Goal: Task Accomplishment & Management: Manage account settings

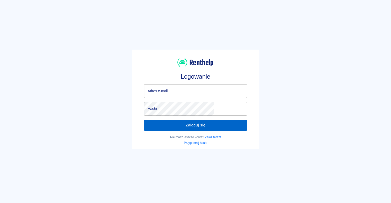
type input "[EMAIL_ADDRESS][DOMAIN_NAME]"
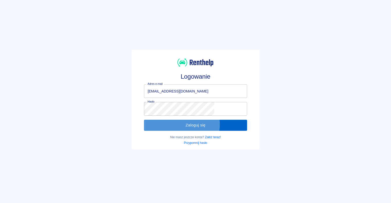
click at [198, 124] on button "Zaloguj się" at bounding box center [195, 125] width 103 height 11
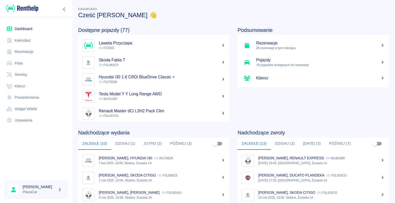
click at [278, 143] on button "Dzisiaj (2)" at bounding box center [285, 144] width 28 height 12
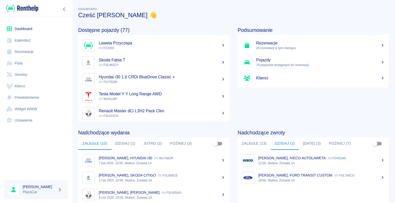
click at [25, 51] on link "Rezerwacje" at bounding box center [36, 52] width 64 height 12
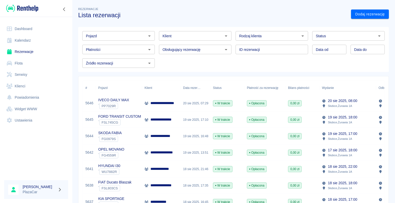
click at [299, 34] on icon "Otwórz" at bounding box center [302, 36] width 6 height 6
click at [282, 58] on li "Firma" at bounding box center [269, 55] width 71 height 8
type input "Firma"
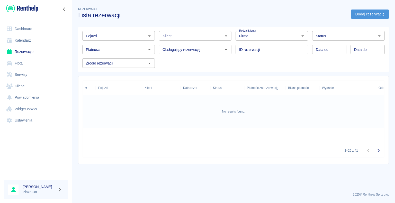
click at [359, 14] on link "Dodaj rezerwację" at bounding box center [370, 15] width 38 height 10
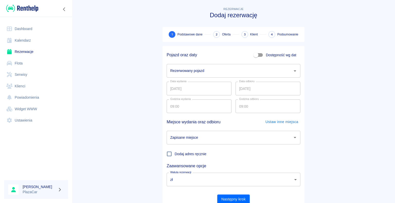
click at [294, 71] on icon "Otwórz" at bounding box center [295, 70] width 3 height 1
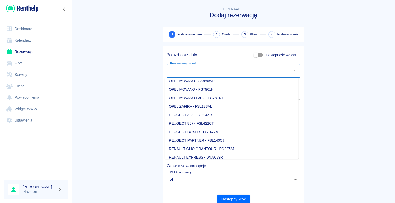
scroll to position [386, 0]
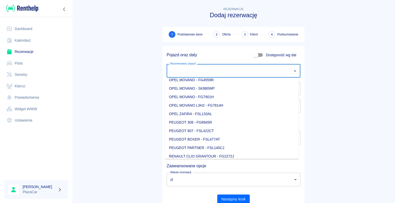
click at [221, 123] on li "PEUGEOT 308 - FG8945R" at bounding box center [232, 122] width 134 height 8
type input "PEUGEOT 308 - FG8945R"
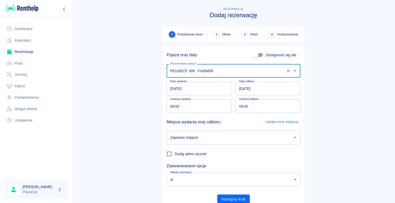
click at [241, 88] on input "[DATE]" at bounding box center [267, 89] width 65 height 14
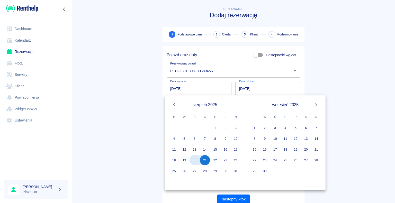
click at [194, 161] on button "20" at bounding box center [194, 160] width 10 height 10
click at [238, 88] on input "DD.MM.YYYY" at bounding box center [267, 89] width 65 height 14
type input "[DATE]"
click at [147, 91] on main "Rezerwacje Dodaj rezerwację 1 Podstawowe dane 2 Oferta 3 Klient 4 Podsumowanie …" at bounding box center [233, 107] width 323 height 202
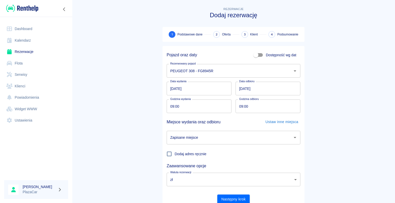
click at [292, 138] on icon "Otwórz" at bounding box center [295, 137] width 6 height 6
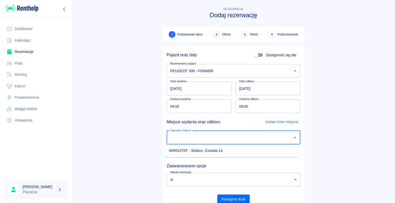
click at [252, 151] on li "WARSZTAT - Słubice, Żurawia 1A" at bounding box center [232, 151] width 134 height 8
type input "WARSZTAT - Słubice, Żurawia 1A"
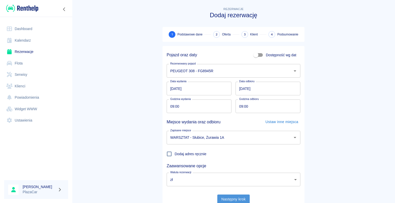
click at [227, 199] on button "Następny krok" at bounding box center [233, 200] width 33 height 10
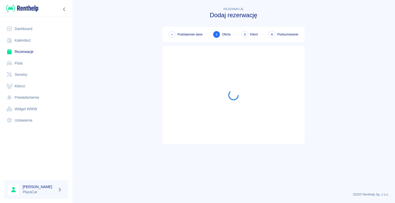
click at [23, 51] on link "Rezerwacje" at bounding box center [36, 52] width 64 height 12
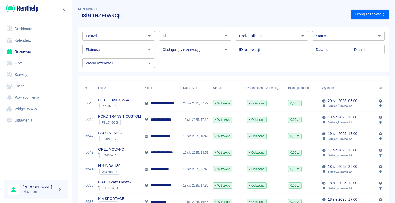
click at [299, 35] on icon "Otwórz" at bounding box center [302, 36] width 6 height 6
click at [276, 54] on li "Firma" at bounding box center [269, 55] width 71 height 8
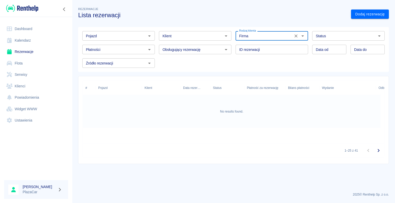
type input "Firma"
click at [362, 13] on link "Dodaj rezerwację" at bounding box center [370, 15] width 38 height 10
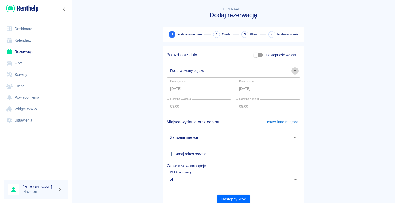
click at [293, 71] on icon "Otwórz" at bounding box center [295, 71] width 6 height 6
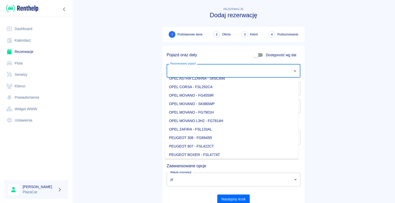
scroll to position [412, 0]
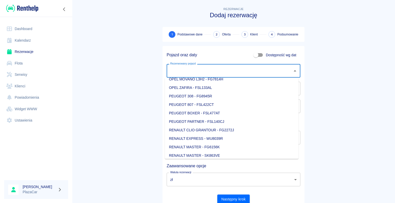
click at [209, 96] on li "PEUGEOT 308 - FG8945R" at bounding box center [232, 96] width 134 height 8
type input "PEUGEOT 308 - FG8945R"
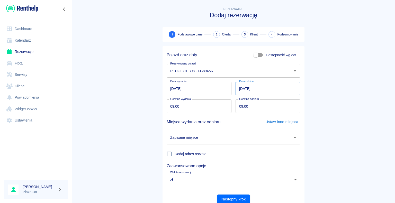
click at [240, 88] on input "[DATE]" at bounding box center [267, 89] width 65 height 14
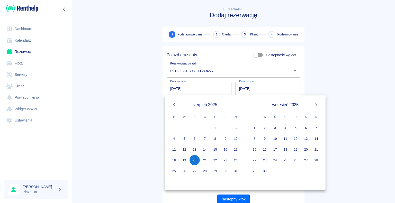
type input "[DATE]"
click at [128, 103] on main "Rezerwacje Dodaj rezerwację 1 Podstawowe dane 2 Oferta 3 Klient 4 Podsumowanie …" at bounding box center [233, 107] width 323 height 202
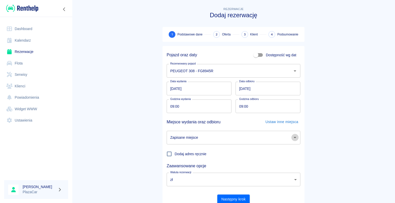
click at [293, 139] on icon "Otwórz" at bounding box center [295, 137] width 6 height 6
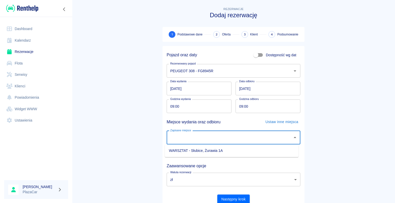
click at [260, 152] on li "WARSZTAT - Słubice, Żurawia 1A" at bounding box center [232, 151] width 134 height 8
type input "WARSZTAT - Słubice, Żurawia 1A"
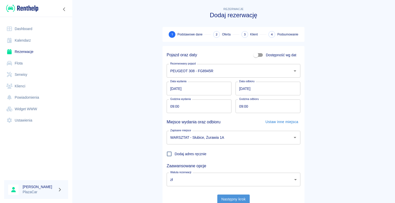
click at [232, 199] on button "Następny krok" at bounding box center [233, 200] width 33 height 10
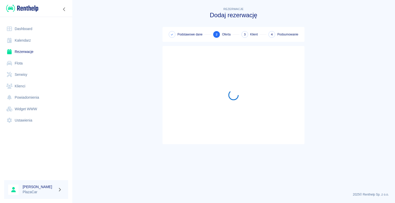
click at [23, 51] on link "Rezerwacje" at bounding box center [36, 52] width 64 height 12
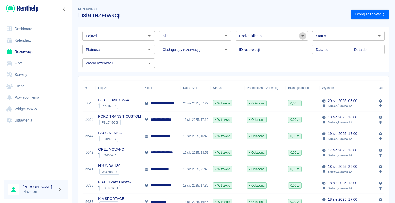
click at [300, 37] on icon "Otwórz" at bounding box center [302, 36] width 6 height 6
click at [276, 47] on li "Osoba prywatna" at bounding box center [269, 47] width 71 height 8
type input "Osoba prywatna"
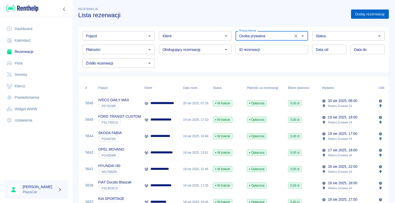
click at [355, 14] on link "Dodaj rezerwację" at bounding box center [370, 15] width 38 height 10
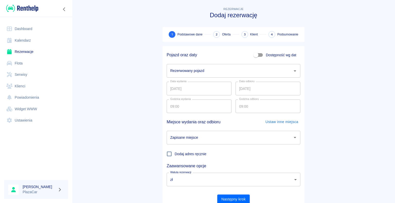
click at [292, 70] on icon "Otwórz" at bounding box center [295, 71] width 6 height 6
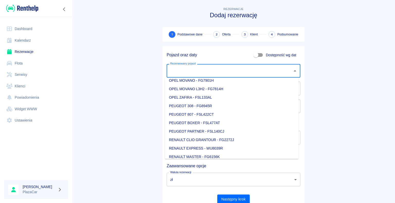
scroll to position [411, 0]
click at [193, 96] on li "PEUGEOT 308 - FG8945R" at bounding box center [232, 97] width 134 height 8
type input "PEUGEOT 308 - FG8945R"
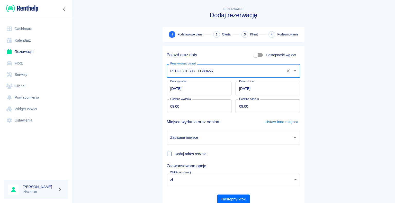
click at [240, 88] on input "[DATE]" at bounding box center [267, 89] width 65 height 14
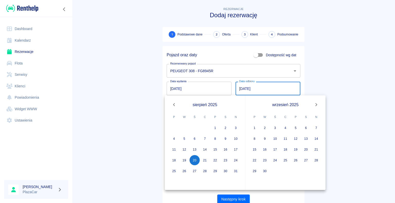
type input "[DATE]"
click at [124, 115] on main "Rezerwacje Dodaj rezerwację 1 Podstawowe dane 2 Oferta 3 Klient 4 Podsumowanie …" at bounding box center [233, 107] width 323 height 202
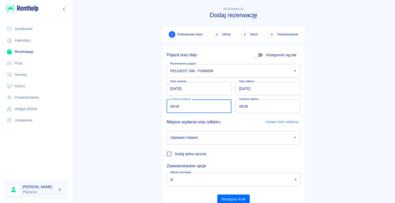
click at [172, 106] on input "09:00" at bounding box center [197, 106] width 61 height 14
type input "08:00"
click at [241, 106] on input "09:00" at bounding box center [265, 106] width 61 height 14
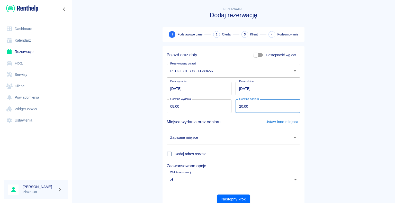
type input "20:00"
click at [344, 164] on main "Rezerwacje Dodaj rezerwację 1 Podstawowe dane 2 Oferta 3 Klient 4 Podsumowanie …" at bounding box center [233, 107] width 323 height 202
click at [292, 138] on icon "Otwórz" at bounding box center [295, 137] width 6 height 6
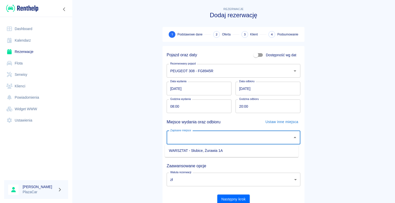
click at [269, 150] on li "WARSZTAT - Słubice, Żurawia 1A" at bounding box center [232, 151] width 134 height 8
type input "WARSZTAT - Słubice, Żurawia 1A"
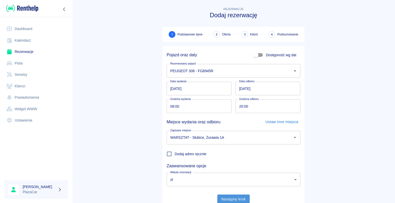
click at [231, 199] on button "Następny krok" at bounding box center [233, 200] width 33 height 10
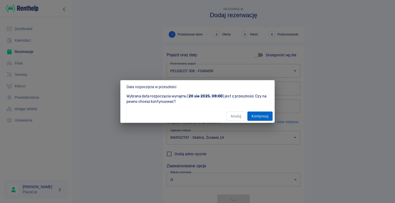
click at [260, 114] on button "Kontynuuj" at bounding box center [259, 117] width 25 height 10
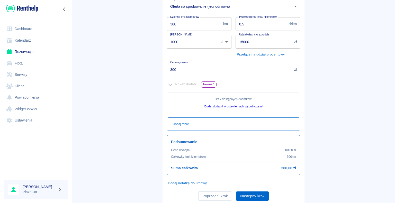
scroll to position [93, 0]
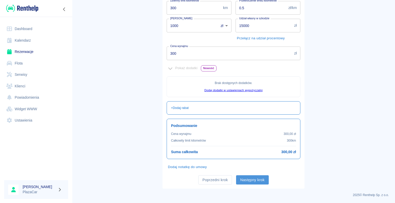
click at [252, 180] on button "Następny krok" at bounding box center [252, 180] width 33 height 10
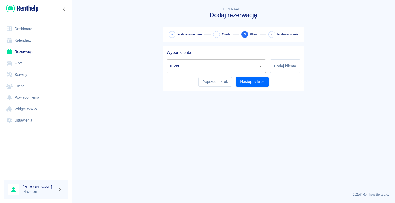
click at [177, 64] on input "Klient" at bounding box center [212, 66] width 87 height 9
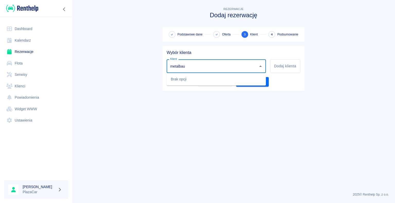
type input "metalbau"
click at [124, 88] on main "Rezerwacje Dodaj rezerwację Podstawowe dane Oferta 3 Klient 4 Podsumowanie Wybó…" at bounding box center [233, 97] width 323 height 182
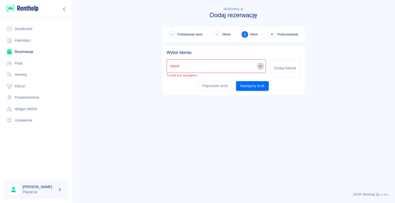
click at [259, 66] on icon "Otwórz" at bounding box center [260, 66] width 3 height 1
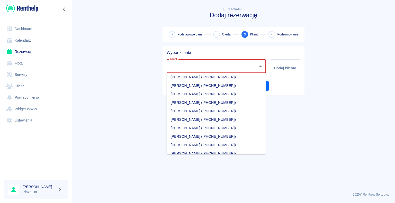
scroll to position [21074, 0]
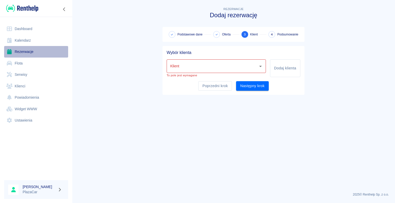
click at [23, 52] on link "Rezerwacje" at bounding box center [36, 52] width 64 height 12
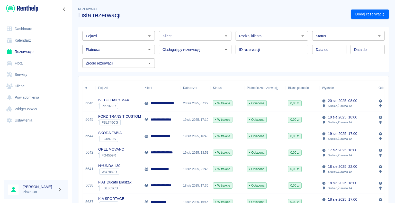
click at [378, 35] on icon "Otwórz" at bounding box center [379, 35] width 3 height 1
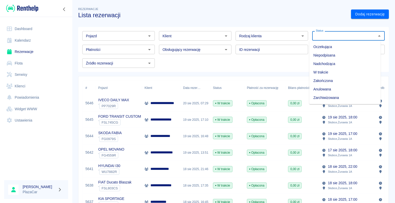
click at [348, 97] on li "Zarchiwizowana" at bounding box center [344, 98] width 71 height 8
type input "Zarchiwizowana"
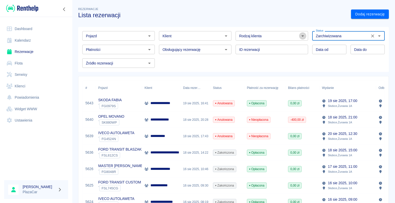
click at [299, 36] on icon "Otwórz" at bounding box center [302, 36] width 6 height 6
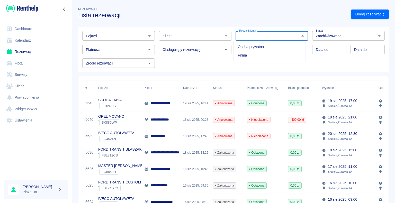
click at [279, 53] on li "Firma" at bounding box center [269, 55] width 71 height 8
type input "Firma"
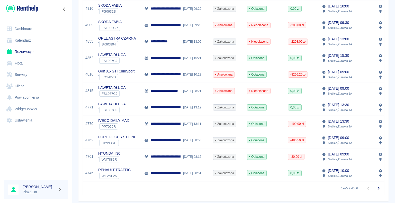
scroll to position [334, 0]
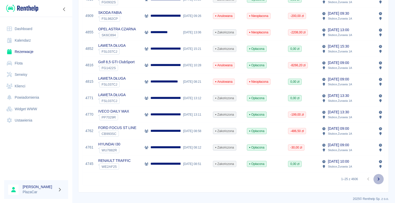
click at [378, 181] on icon "Przejdź do następnej strony" at bounding box center [379, 179] width 2 height 3
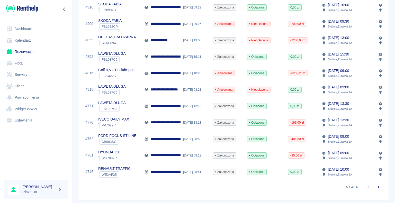
scroll to position [334, 0]
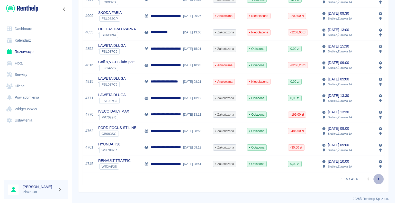
click at [375, 182] on icon "Przejdź do następnej strony" at bounding box center [378, 179] width 6 height 6
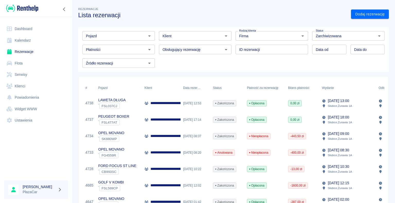
click at [224, 36] on icon "Otwórz" at bounding box center [226, 36] width 6 height 6
click at [183, 36] on input "Klient" at bounding box center [190, 36] width 61 height 6
type input "metalbau"
click at [233, 12] on h3 "Lista rezerwacji" at bounding box center [212, 15] width 269 height 7
click at [145, 119] on icon at bounding box center [146, 119] width 4 height 3
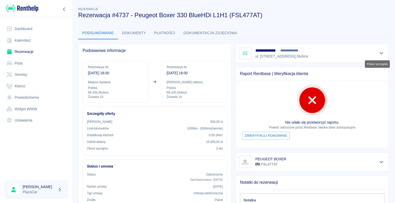
click at [378, 54] on icon "Pokaż szczegóły" at bounding box center [381, 53] width 6 height 5
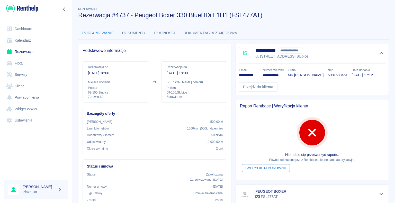
click at [307, 27] on div "Podsumowanie Dokumenty Płatności Dokumentacja zdjęciowa" at bounding box center [233, 33] width 310 height 12
click at [43, 53] on link "Rezerwacje" at bounding box center [36, 52] width 64 height 12
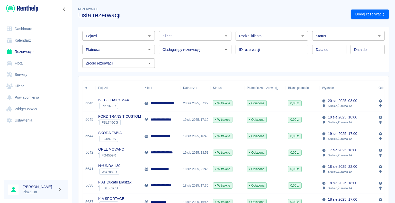
click at [378, 35] on icon "Otwórz" at bounding box center [379, 35] width 3 height 1
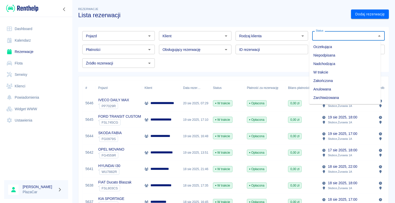
click at [341, 97] on li "Zarchiwizowana" at bounding box center [344, 98] width 71 height 8
type input "Zarchiwizowana"
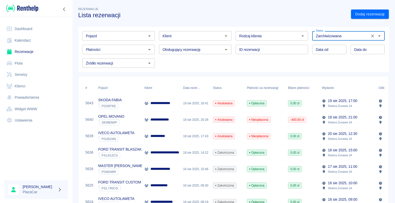
click at [148, 35] on icon "Otwórz" at bounding box center [149, 35] width 3 height 1
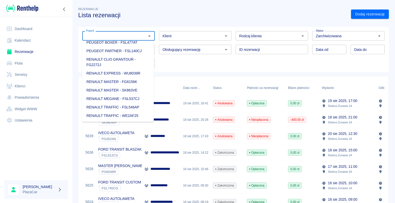
scroll to position [488, 0]
click at [136, 30] on li "PEUGEOT 308 - FG8945R" at bounding box center [117, 26] width 71 height 8
type input "PEUGEOT 308 - FG8945R"
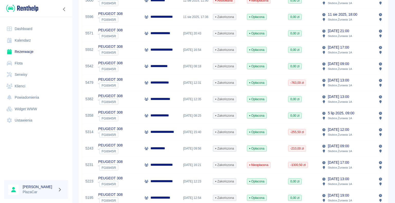
scroll to position [129, 0]
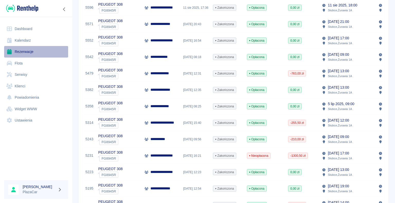
click at [26, 52] on link "Rezerwacje" at bounding box center [36, 52] width 64 height 12
click at [17, 52] on link "Rezerwacje" at bounding box center [36, 52] width 64 height 12
click at [30, 51] on link "Rezerwacje" at bounding box center [36, 52] width 64 height 12
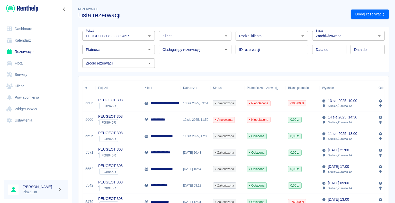
click at [27, 28] on link "Dashboard" at bounding box center [36, 29] width 64 height 12
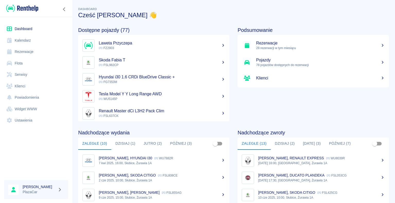
click at [288, 142] on button "Dzisiaj (2)" at bounding box center [285, 144] width 28 height 12
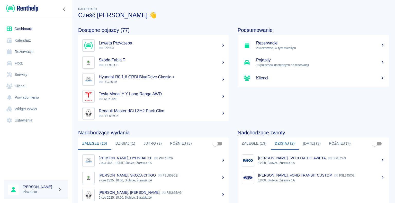
click at [283, 159] on p "[PERSON_NAME], IVECO AUTOLAWETA" at bounding box center [292, 158] width 68 height 4
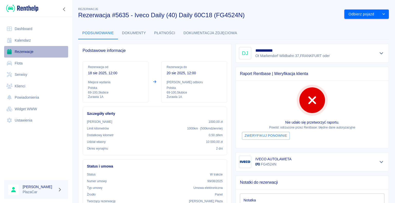
click at [30, 51] on link "Rezerwacje" at bounding box center [36, 52] width 64 height 12
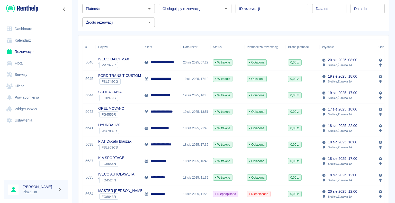
scroll to position [51, 0]
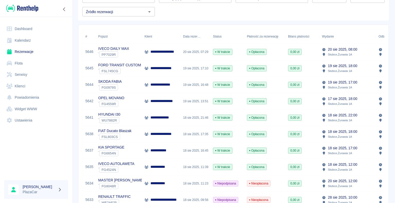
click at [62, 155] on div at bounding box center [36, 154] width 72 height 44
click at [21, 28] on link "Dashboard" at bounding box center [36, 29] width 64 height 12
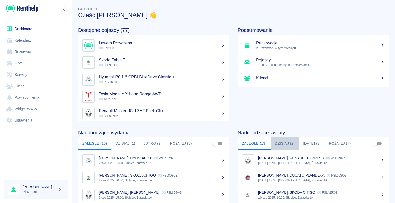
click at [281, 144] on button "Dzisiaj (2)" at bounding box center [285, 144] width 28 height 12
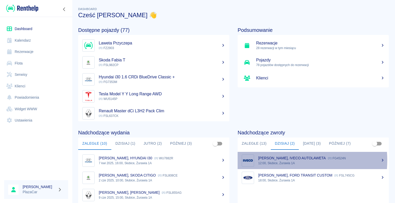
click at [279, 160] on div "[PERSON_NAME], IVECO AUTOLAWETA FG4524N" at bounding box center [321, 157] width 126 height 5
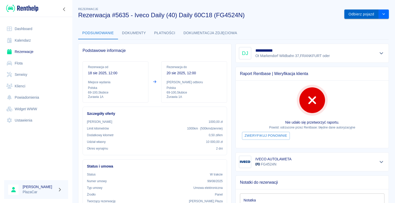
click at [354, 14] on button "Odbierz pojazd" at bounding box center [361, 15] width 34 height 10
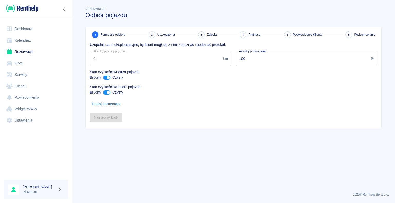
type input "328617"
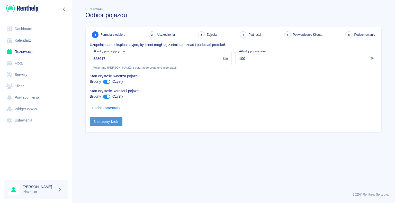
click at [107, 122] on button "Następny krok" at bounding box center [106, 122] width 33 height 10
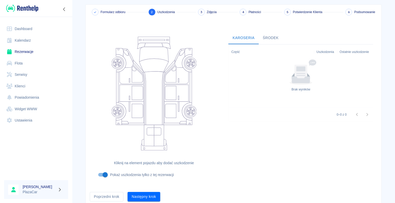
scroll to position [42, 0]
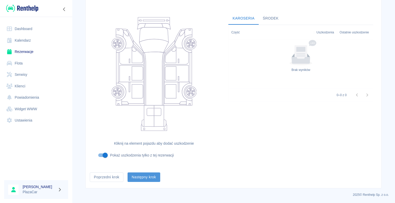
click at [145, 176] on button "Następny krok" at bounding box center [143, 177] width 33 height 10
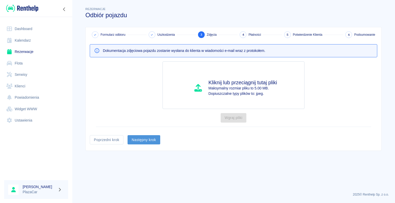
click at [139, 138] on button "Następny krok" at bounding box center [143, 140] width 33 height 10
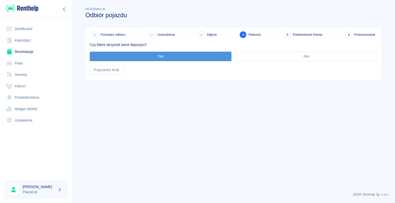
click at [161, 55] on button "Tak" at bounding box center [161, 57] width 142 height 10
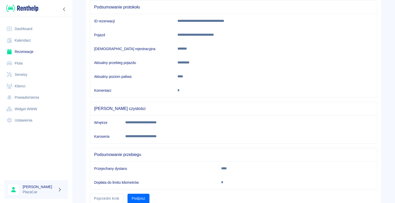
scroll to position [72, 0]
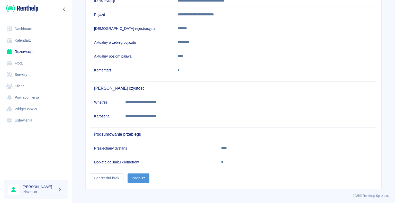
click at [135, 176] on button "Podpisz" at bounding box center [138, 178] width 22 height 10
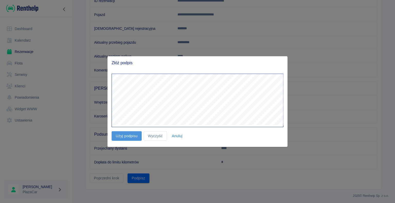
click at [128, 136] on button "Użyj podpisu" at bounding box center [127, 136] width 30 height 10
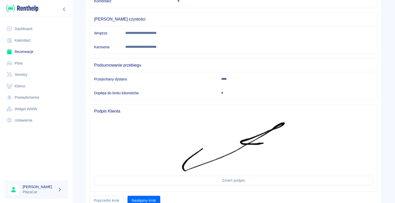
scroll to position [163, 0]
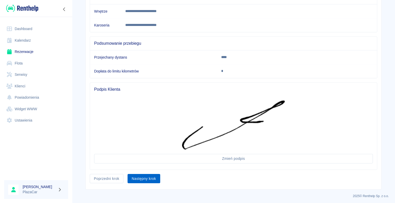
click at [141, 176] on button "Następny krok" at bounding box center [143, 179] width 33 height 10
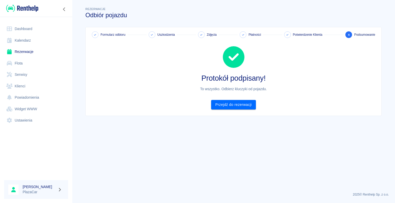
scroll to position [0, 0]
click at [233, 104] on link "Przejdź do rezerwacji" at bounding box center [233, 105] width 44 height 10
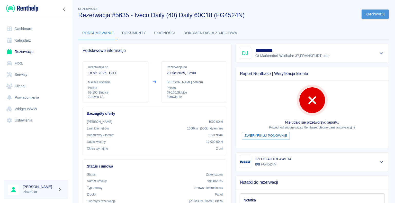
click at [371, 13] on button "Zarchiwizuj" at bounding box center [374, 15] width 27 height 10
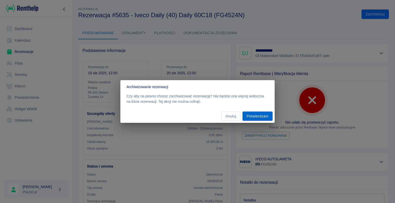
click at [255, 116] on button "Potwierdzam" at bounding box center [257, 117] width 30 height 10
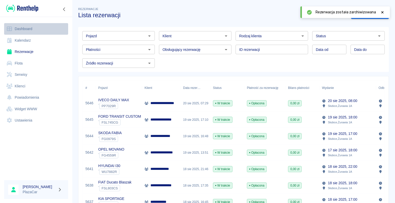
click at [24, 28] on link "Dashboard" at bounding box center [36, 29] width 64 height 12
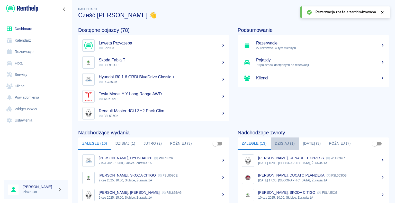
click at [280, 143] on button "Dzisiaj (1)" at bounding box center [285, 144] width 28 height 12
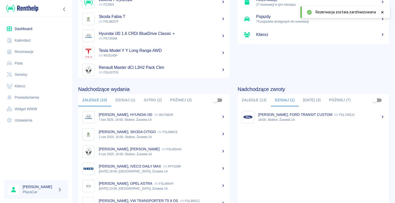
scroll to position [51, 0]
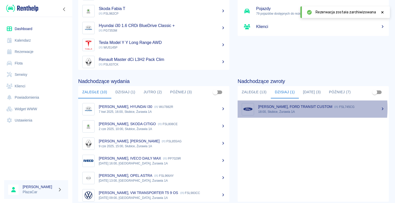
click at [285, 108] on p "[PERSON_NAME], FORD TRANSIT CUSTOM" at bounding box center [295, 107] width 74 height 4
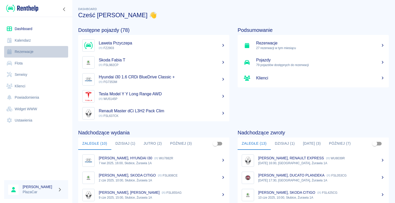
click at [32, 51] on link "Rezerwacje" at bounding box center [36, 52] width 64 height 12
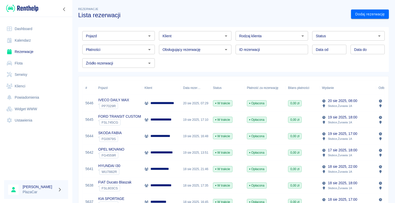
click at [148, 36] on icon "Otwórz" at bounding box center [149, 36] width 6 height 6
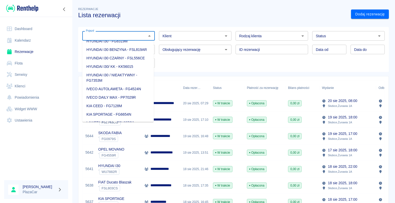
scroll to position [160, 0]
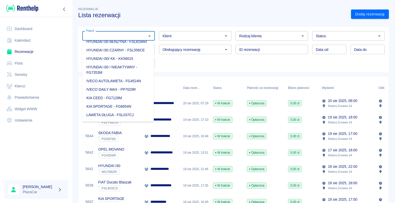
click at [121, 85] on li "IVECO AUTOLAWETA - FG4524N" at bounding box center [117, 81] width 71 height 8
type input "IVECO AUTOLAWETA - FG4524N"
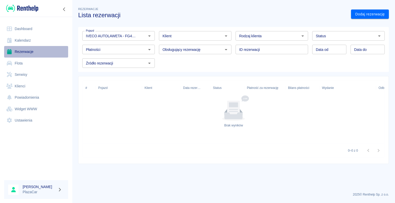
click at [30, 51] on link "Rezerwacje" at bounding box center [36, 52] width 64 height 12
click at [151, 12] on h3 "Lista rezerwacji" at bounding box center [212, 15] width 269 height 7
click at [142, 36] on icon "Wyczyść" at bounding box center [142, 35] width 5 height 5
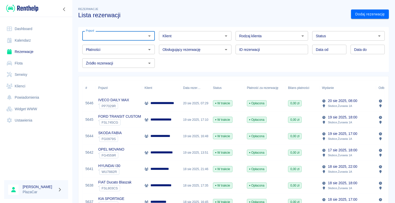
click at [376, 35] on icon "Otwórz" at bounding box center [379, 36] width 6 height 6
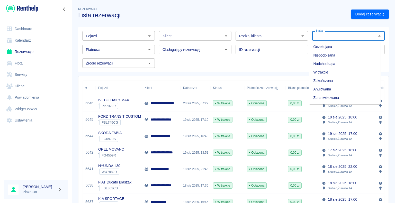
click at [363, 97] on li "Zarchiwizowana" at bounding box center [344, 98] width 71 height 8
type input "Zarchiwizowana"
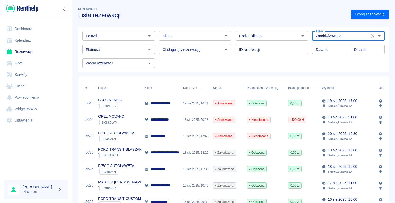
click at [102, 152] on p "FORD TRANSIT BLASZAK" at bounding box center [119, 149] width 43 height 5
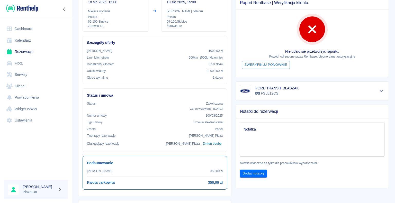
scroll to position [77, 0]
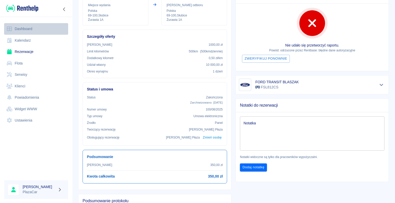
click at [28, 27] on link "Dashboard" at bounding box center [36, 29] width 64 height 12
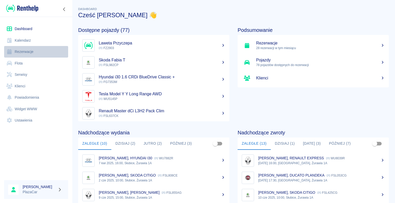
click at [24, 50] on link "Rezerwacje" at bounding box center [36, 52] width 64 height 12
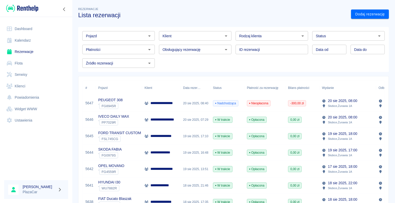
click at [148, 36] on icon "Otwórz" at bounding box center [149, 35] width 3 height 1
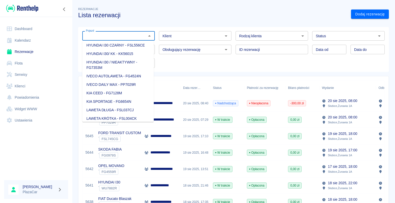
scroll to position [180, 0]
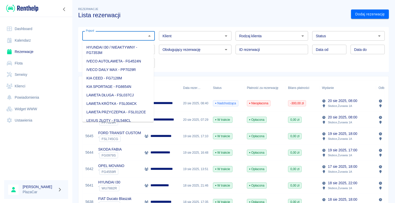
click at [125, 66] on li "IVECO AUTOLAWETA - FG4524N" at bounding box center [117, 61] width 71 height 8
type input "IVECO AUTOLAWETA - FG4524N"
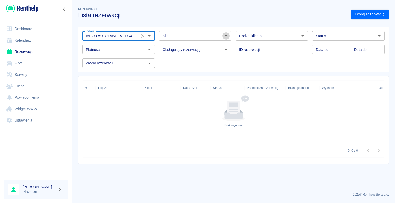
click at [226, 35] on icon "Otwórz" at bounding box center [226, 36] width 6 height 6
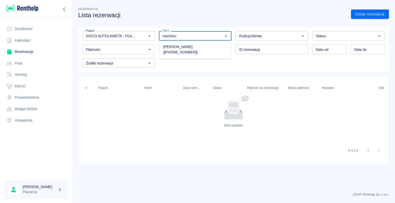
click at [190, 46] on li "[PERSON_NAME] ([PHONE_NUMBER])" at bounding box center [195, 50] width 72 height 14
click at [301, 36] on icon "Otwórz" at bounding box center [302, 36] width 6 height 6
type input "[PERSON_NAME] ([PHONE_NUMBER])"
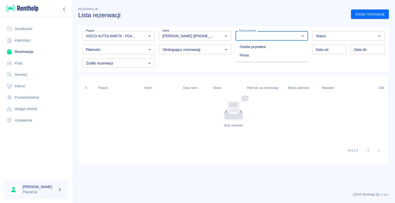
click at [280, 45] on li "Osoba prywatna" at bounding box center [271, 47] width 72 height 8
type input "Osoba prywatna"
click at [360, 13] on link "Dodaj rezerwację" at bounding box center [370, 15] width 38 height 10
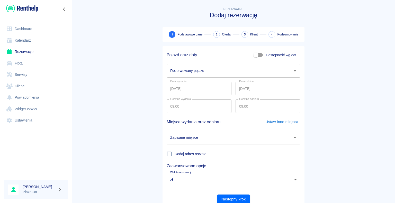
click at [294, 71] on icon "Otwórz" at bounding box center [295, 71] width 6 height 6
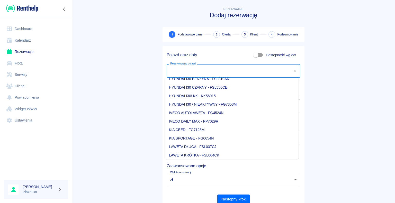
scroll to position [154, 0]
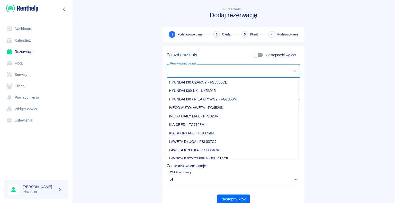
click at [227, 107] on li "IVECO AUTOLAWETA - FG4524N" at bounding box center [232, 108] width 134 height 8
type input "IVECO AUTOLAWETA - FG4524N"
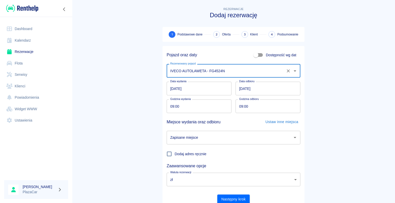
click at [241, 88] on input "[DATE]" at bounding box center [267, 89] width 65 height 14
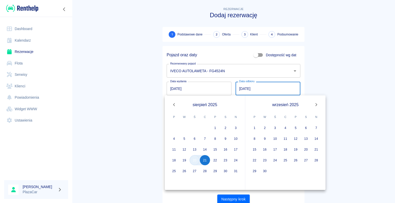
click at [195, 162] on button "20" at bounding box center [194, 160] width 10 height 10
click at [242, 87] on input "DD.MM.YYYY" at bounding box center [267, 89] width 65 height 14
type input "[DATE]"
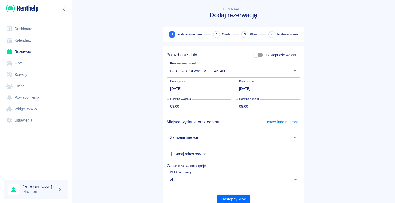
click at [122, 126] on main "Rezerwacje Dodaj rezerwację 1 Podstawowe dane 2 Oferta 3 Klient 4 Podsumowanie …" at bounding box center [233, 107] width 323 height 202
click at [292, 138] on icon "Otwórz" at bounding box center [295, 137] width 6 height 6
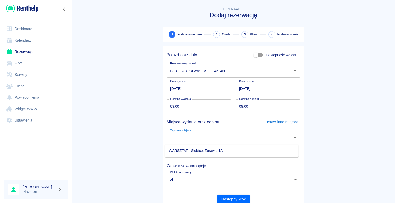
click at [234, 150] on li "WARSZTAT - Słubice, Żurawia 1A" at bounding box center [232, 151] width 134 height 8
type input "WARSZTAT - Słubice, Żurawia 1A"
click at [229, 198] on button "Następny krok" at bounding box center [233, 200] width 33 height 10
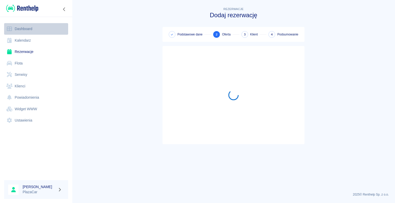
click at [22, 29] on link "Dashboard" at bounding box center [36, 29] width 64 height 12
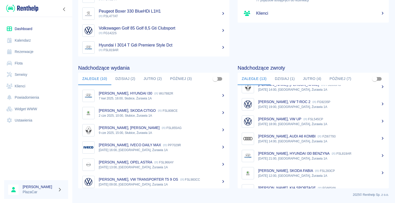
scroll to position [124, 0]
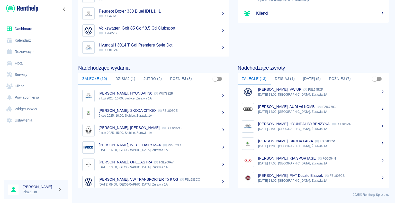
click at [29, 52] on link "Rezerwacje" at bounding box center [36, 52] width 64 height 12
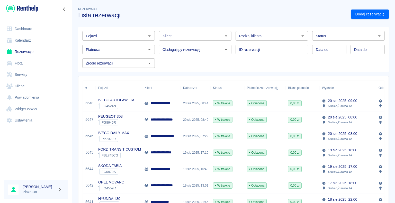
click at [300, 35] on icon "Otwórz" at bounding box center [302, 36] width 6 height 6
click at [282, 47] on li "Osoba prywatna" at bounding box center [269, 47] width 71 height 8
type input "Osoba prywatna"
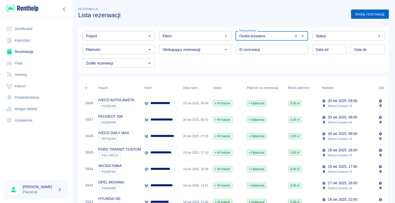
click at [358, 12] on link "Dodaj rezerwację" at bounding box center [370, 15] width 38 height 10
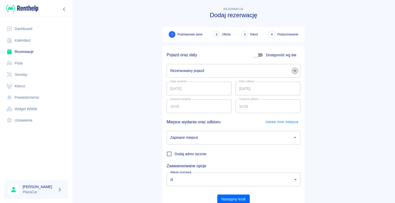
click at [292, 70] on icon "Otwórz" at bounding box center [295, 71] width 6 height 6
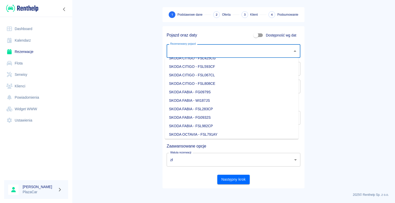
scroll to position [540, 0]
click at [211, 102] on li "SKODA FABIA - FG0979S" at bounding box center [232, 101] width 134 height 8
type input "SKODA FABIA - FG0979S"
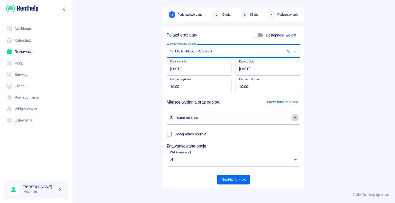
click at [293, 117] on icon "Otwórz" at bounding box center [295, 118] width 6 height 6
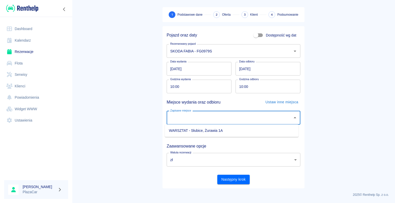
click at [256, 131] on li "WARSZTAT - Słubice, Żurawia 1A" at bounding box center [232, 130] width 134 height 8
type input "WARSZTAT - Słubice, Żurawia 1A"
click at [233, 180] on button "Następny krok" at bounding box center [233, 180] width 33 height 10
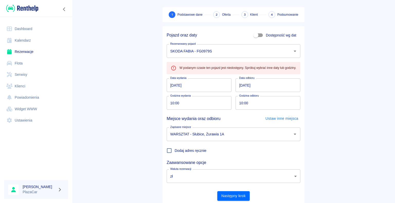
click at [24, 52] on link "Rezerwacje" at bounding box center [36, 52] width 64 height 12
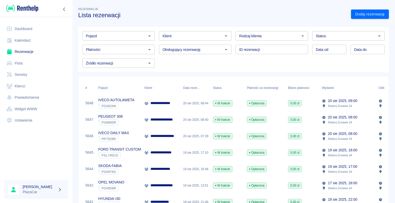
click at [177, 172] on div "**********" at bounding box center [161, 169] width 39 height 16
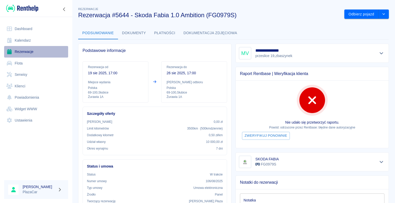
click at [25, 51] on link "Rezerwacje" at bounding box center [36, 52] width 64 height 12
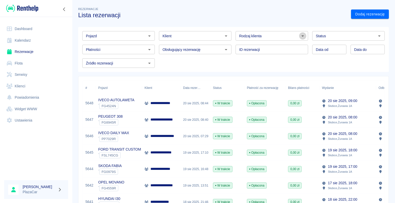
click at [299, 36] on icon "Otwórz" at bounding box center [302, 36] width 6 height 6
click at [248, 47] on li "Osoba prywatna" at bounding box center [269, 47] width 71 height 8
type input "Osoba prywatna"
click at [355, 13] on link "Dodaj rezerwację" at bounding box center [370, 15] width 38 height 10
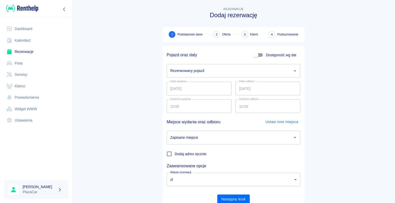
click at [294, 70] on icon "Otwórz" at bounding box center [295, 70] width 3 height 1
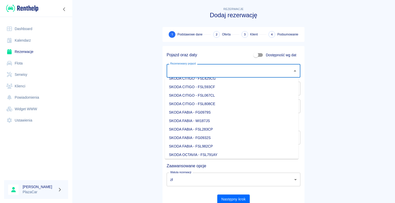
scroll to position [540, 0]
click at [204, 155] on li "SKODA FABIA - FSL982CP" at bounding box center [232, 155] width 134 height 8
type input "SKODA FABIA - FSL982CP"
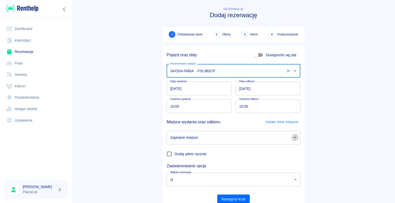
click at [294, 138] on icon "Otwórz" at bounding box center [295, 137] width 3 height 1
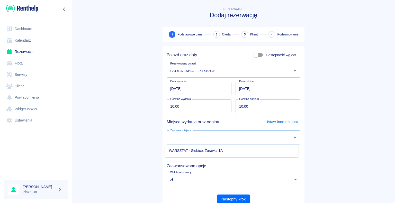
click at [270, 149] on li "WARSZTAT - Słubice, Żurawia 1A" at bounding box center [232, 151] width 134 height 8
type input "WARSZTAT - Słubice, Żurawia 1A"
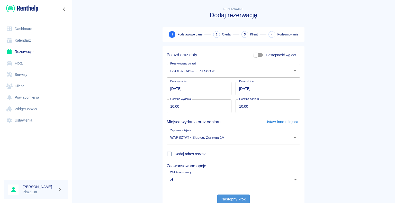
click at [230, 200] on button "Następny krok" at bounding box center [233, 200] width 33 height 10
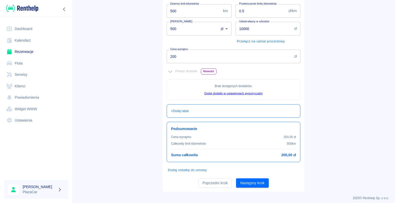
scroll to position [93, 0]
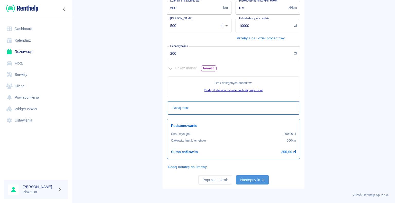
click at [255, 177] on button "Następny krok" at bounding box center [252, 180] width 33 height 10
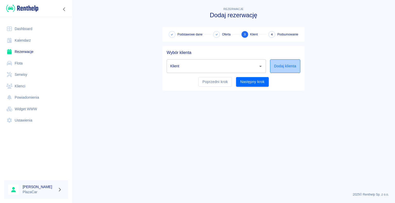
click at [279, 67] on button "Dodaj klienta" at bounding box center [285, 66] width 30 height 14
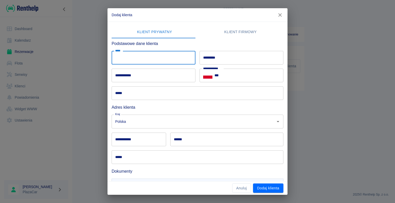
click at [132, 58] on input "*****" at bounding box center [154, 58] width 84 height 14
type input "*****"
click at [216, 56] on input "*********" at bounding box center [241, 58] width 84 height 14
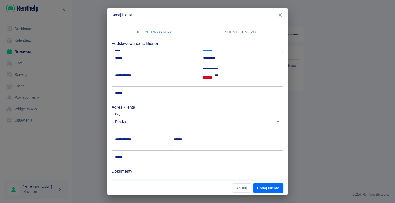
type input "*********"
click at [306, 62] on div "**********" at bounding box center [197, 101] width 395 height 203
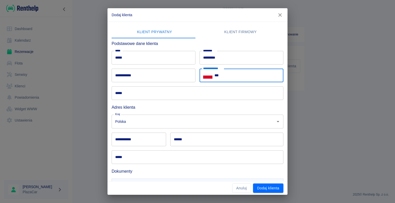
click at [219, 74] on input "***" at bounding box center [248, 76] width 69 height 14
type input "**********"
click at [130, 75] on input "**********" at bounding box center [154, 76] width 84 height 14
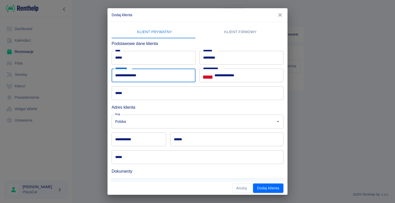
type input "**********"
click at [87, 96] on div "**********" at bounding box center [197, 101] width 395 height 203
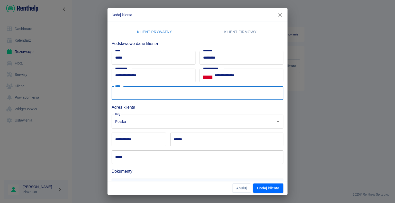
click at [126, 92] on input "*****" at bounding box center [198, 93] width 172 height 14
type input "**********"
click at [50, 122] on div "**********" at bounding box center [197, 101] width 395 height 203
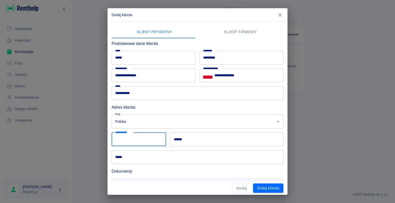
click at [134, 140] on input "**********" at bounding box center [139, 140] width 54 height 14
type input "******"
type input "********"
click at [148, 157] on input "**********" at bounding box center [198, 157] width 172 height 14
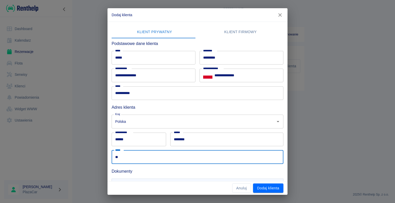
type input "*"
type input "**********"
click at [53, 142] on div "**********" at bounding box center [197, 101] width 395 height 203
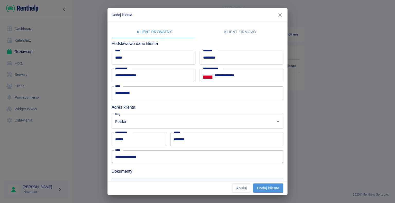
click at [263, 188] on button "Dodaj klienta" at bounding box center [268, 189] width 30 height 10
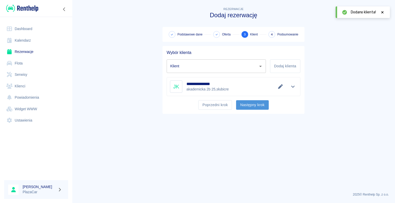
click at [252, 104] on button "Następny krok" at bounding box center [252, 105] width 33 height 10
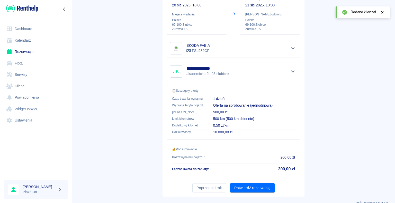
scroll to position [73, 0]
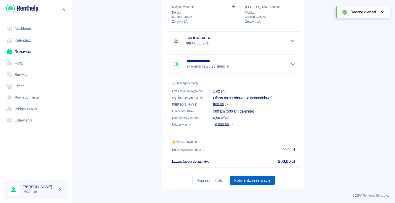
click at [251, 179] on button "Potwierdź rezerwację" at bounding box center [252, 181] width 44 height 10
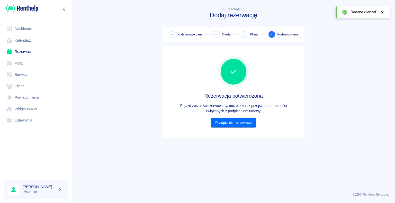
scroll to position [0, 0]
click at [229, 121] on link "Przejdź do rezerwacji" at bounding box center [233, 123] width 44 height 10
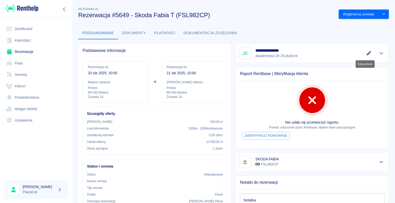
click at [366, 53] on icon "Edytuj dane" at bounding box center [368, 53] width 5 height 5
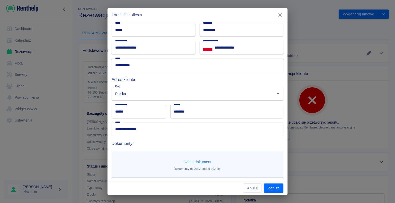
scroll to position [28, 0]
click at [196, 160] on button "Dodaj dokument" at bounding box center [197, 162] width 32 height 10
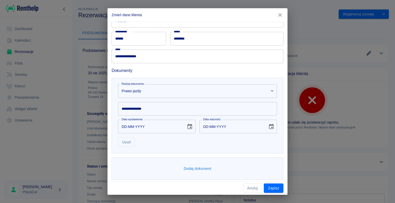
scroll to position [103, 0]
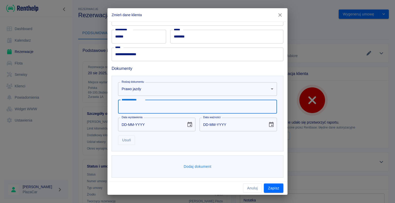
click at [137, 105] on input "**********" at bounding box center [197, 107] width 159 height 14
type input "**********"
click at [132, 124] on input "DD-MM-YYYY" at bounding box center [150, 125] width 65 height 14
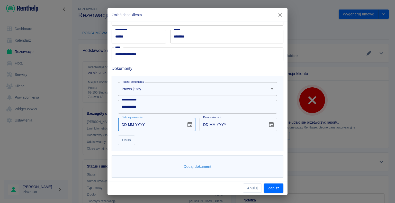
click at [126, 124] on input "DD-MM-YYYY" at bounding box center [150, 125] width 65 height 14
type input "21-02-0002"
type input "21-02-0012"
type input "21-02-0020"
type input "21-02-0030"
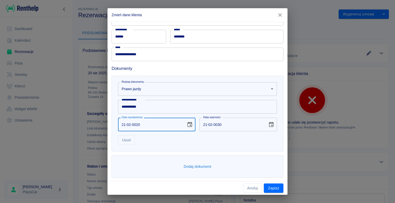
type input "21-02-0200"
type input "21-02-0210"
type input "[DATE]"
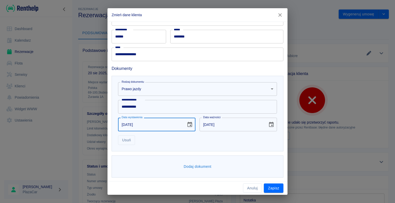
click at [194, 166] on button "Dodaj dokument" at bounding box center [197, 167] width 32 height 10
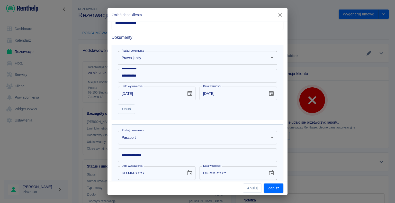
scroll to position [182, 0]
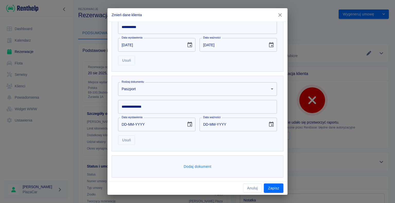
click at [268, 90] on body "Używamy plików Cookies, by zapewnić Ci najlepsze możliwe doświadczenie. Aby dow…" at bounding box center [197, 101] width 395 height 203
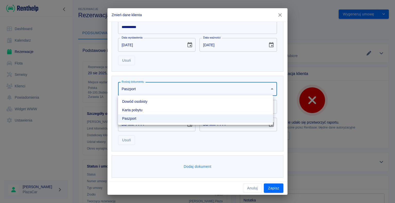
click at [240, 101] on li "Dowód osobisty" at bounding box center [195, 101] width 155 height 8
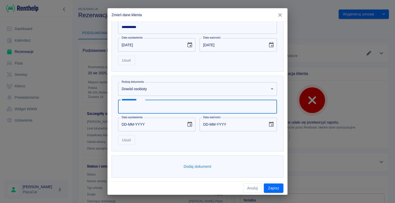
click at [127, 107] on input "**********" at bounding box center [197, 107] width 159 height 14
type input "**********"
click at [127, 123] on input "DD-MM-YYYY" at bounding box center [150, 125] width 65 height 14
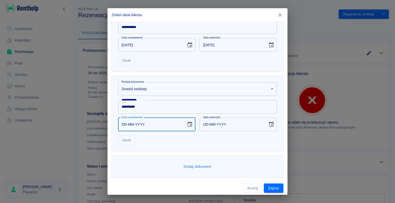
click at [125, 124] on input "DD-MM-YYYY" at bounding box center [150, 125] width 65 height 14
type input "25-07-0002"
type input "25-07-0012"
type input "25-07-0020"
type input "25-07-0030"
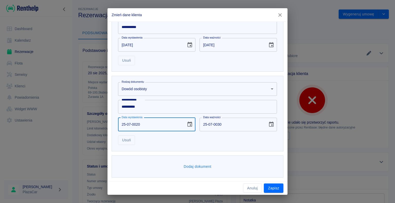
type input "25-07-0202"
type input "25-07-0212"
type input "[DATE]"
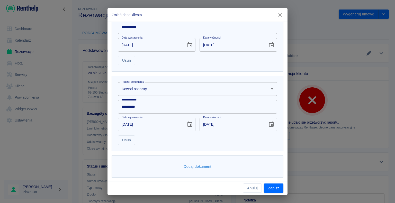
click at [103, 129] on div "**********" at bounding box center [197, 101] width 395 height 203
click at [274, 187] on button "Zapisz" at bounding box center [274, 189] width 20 height 10
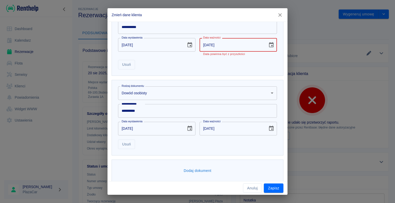
click at [215, 44] on input "[DATE]" at bounding box center [231, 45] width 65 height 14
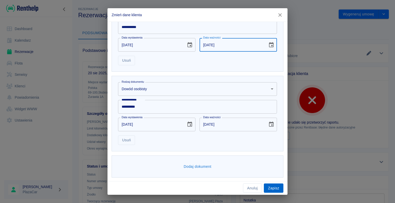
type input "[DATE]"
click at [271, 187] on button "Zapisz" at bounding box center [274, 189] width 20 height 10
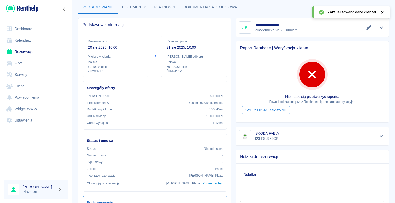
scroll to position [0, 0]
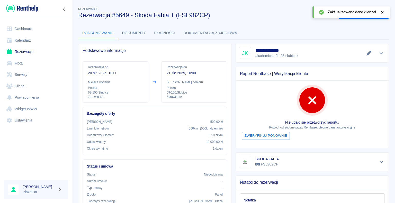
click at [383, 13] on icon at bounding box center [382, 13] width 5 height 4
click at [354, 13] on button "Wygeneruj umowę" at bounding box center [358, 15] width 40 height 10
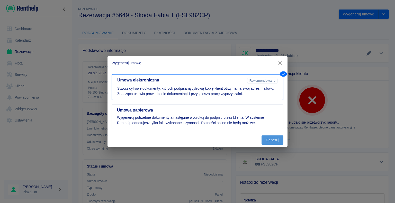
click at [271, 140] on button "Generuj" at bounding box center [272, 140] width 22 height 10
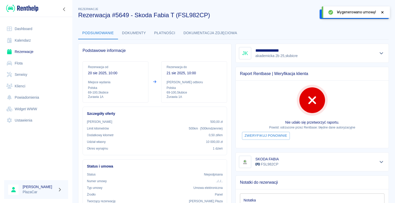
click at [384, 11] on icon at bounding box center [382, 13] width 5 height 4
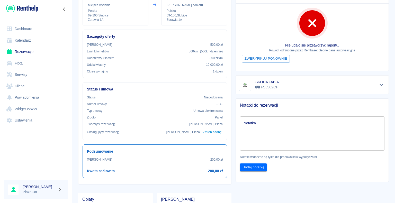
scroll to position [103, 0]
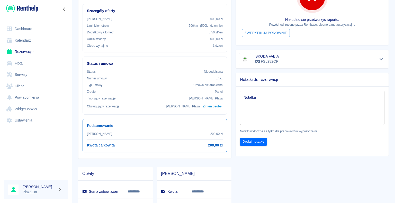
click at [22, 51] on link "Rezerwacje" at bounding box center [36, 52] width 64 height 12
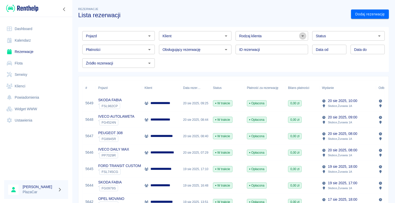
click at [301, 35] on icon "Otwórz" at bounding box center [302, 35] width 3 height 1
click at [291, 44] on li "Osoba prywatna" at bounding box center [269, 47] width 71 height 8
type input "Osoba prywatna"
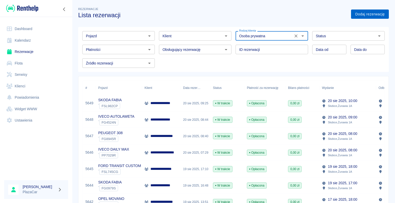
click at [358, 14] on link "Dodaj rezerwację" at bounding box center [370, 15] width 38 height 10
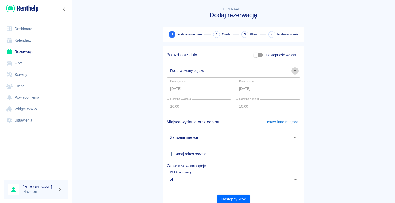
click at [294, 70] on icon "Otwórz" at bounding box center [295, 70] width 3 height 1
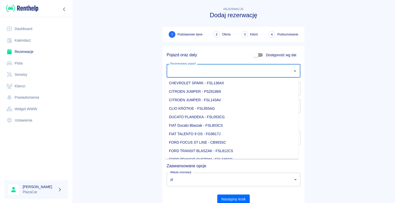
scroll to position [26, 0]
click at [236, 142] on li "FORD TRANSIT BLASZAK - FSL812CS" at bounding box center [232, 143] width 134 height 8
type input "FORD TRANSIT BLASZAK - FSL812CS"
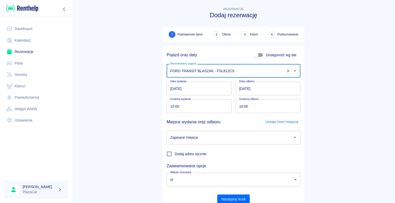
click at [241, 88] on input "[DATE]" at bounding box center [267, 89] width 65 height 14
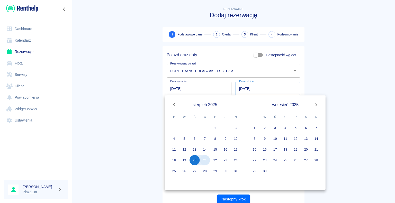
click at [207, 162] on button "21" at bounding box center [205, 160] width 10 height 10
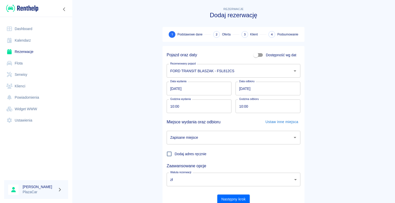
click at [292, 137] on icon "Otwórz" at bounding box center [295, 137] width 6 height 6
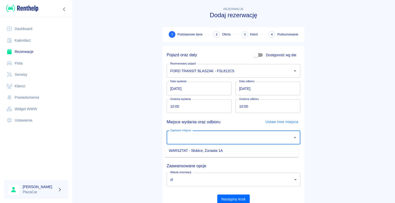
click at [266, 151] on li "WARSZTAT - Słubice, Żurawia 1A" at bounding box center [232, 151] width 134 height 8
type input "WARSZTAT - Słubice, Żurawia 1A"
click at [230, 197] on button "Następny krok" at bounding box center [233, 200] width 33 height 10
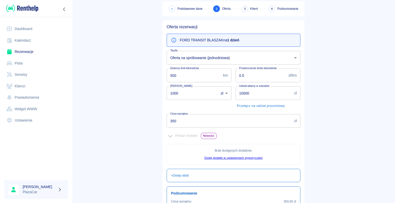
click at [175, 120] on input "350" at bounding box center [229, 121] width 125 height 14
type input "3"
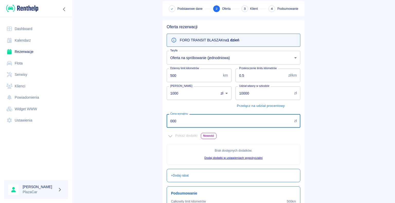
scroll to position [75, 0]
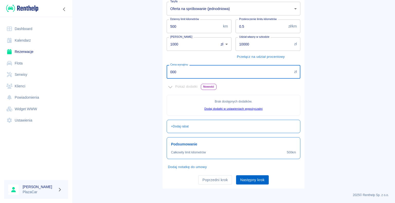
type input "000"
click at [246, 178] on button "Następny krok" at bounding box center [252, 180] width 33 height 10
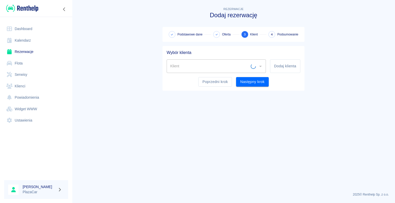
scroll to position [0, 0]
click at [175, 66] on div "Klient Klient" at bounding box center [216, 66] width 99 height 14
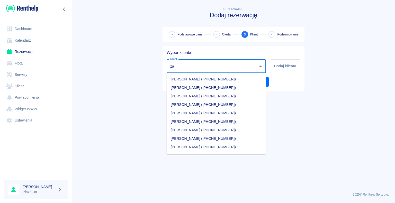
type input "z"
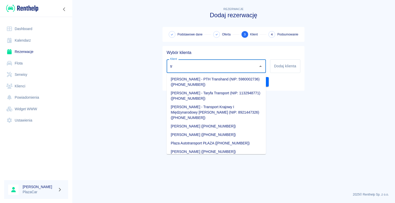
type input "t"
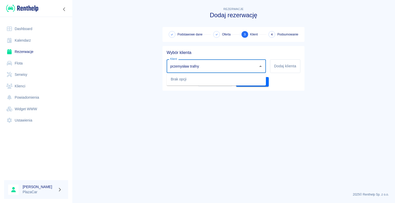
type input "przemysław trafny"
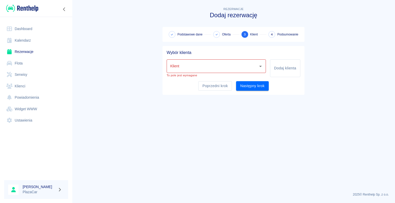
click at [143, 73] on main "Rezerwacje Dodaj rezerwację Podstawowe dane Oferta 3 Klient 4 Podsumowanie Wybó…" at bounding box center [233, 97] width 323 height 182
click at [278, 69] on button "Dodaj klienta" at bounding box center [285, 68] width 30 height 18
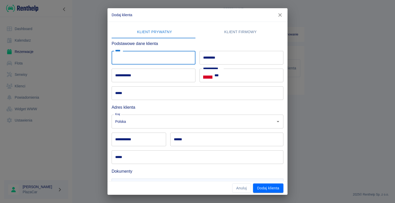
click at [124, 58] on input "*****" at bounding box center [154, 58] width 84 height 14
type input "*****"
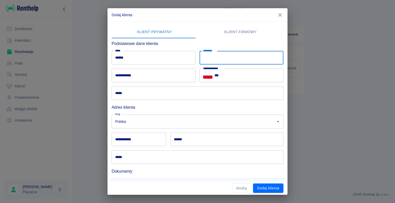
click at [206, 58] on input "*********" at bounding box center [241, 58] width 84 height 14
type input "********"
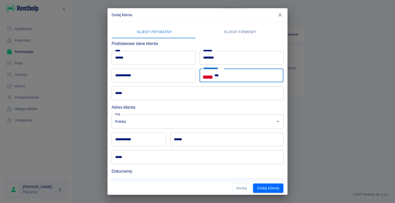
click at [223, 75] on input "***" at bounding box center [248, 76] width 69 height 14
type input "**********"
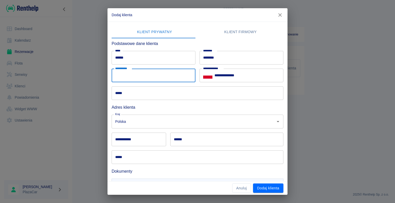
click at [129, 74] on input "**********" at bounding box center [154, 76] width 84 height 14
type input "**********"
click at [73, 84] on div "**********" at bounding box center [197, 101] width 395 height 203
click at [129, 94] on input "*****" at bounding box center [198, 93] width 172 height 14
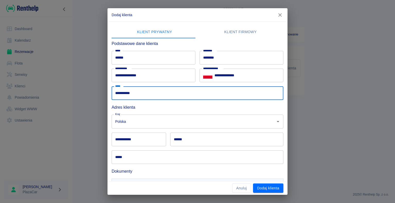
type input "**********"
click at [73, 107] on div "**********" at bounding box center [197, 101] width 395 height 203
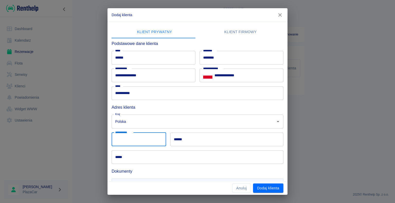
click at [133, 135] on input "**********" at bounding box center [139, 140] width 54 height 14
type input "******"
type input "********"
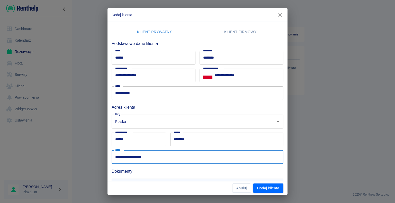
click at [147, 158] on input "**********" at bounding box center [198, 157] width 172 height 14
type input "*"
type input "**********"
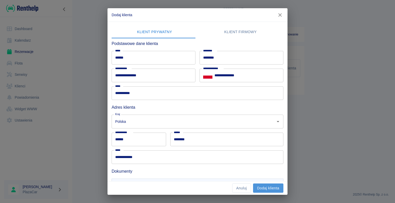
click at [261, 187] on button "Dodaj klienta" at bounding box center [268, 189] width 30 height 10
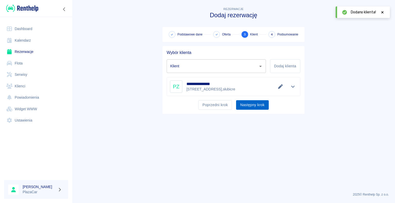
type input "[PERSON_NAME] ([PHONE_NUMBER])"
click at [244, 86] on div "**********" at bounding box center [233, 86] width 127 height 12
click at [248, 104] on button "Następny krok" at bounding box center [252, 105] width 33 height 10
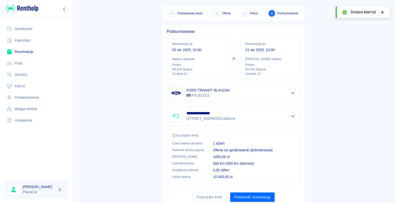
scroll to position [38, 0]
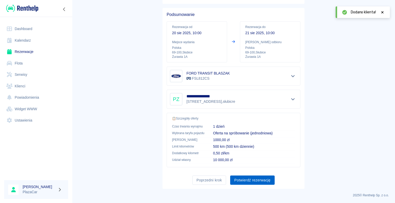
click at [250, 180] on button "Potwierdź rezerwację" at bounding box center [252, 181] width 44 height 10
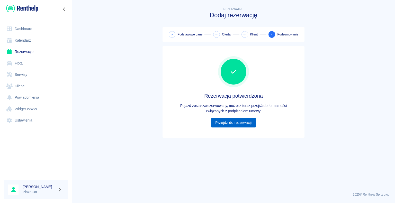
click at [231, 122] on link "Przejdź do rezerwacji" at bounding box center [233, 123] width 44 height 10
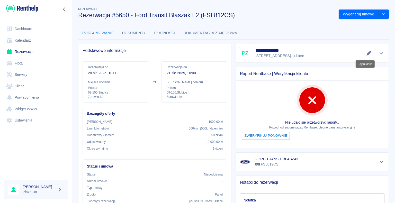
click at [366, 53] on icon "Edytuj dane" at bounding box center [369, 53] width 6 height 5
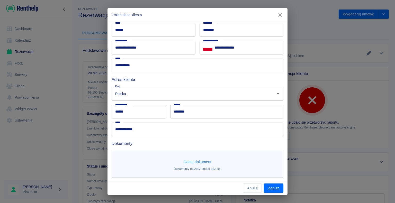
scroll to position [28, 0]
click at [195, 160] on button "Dodaj dokument" at bounding box center [197, 162] width 32 height 10
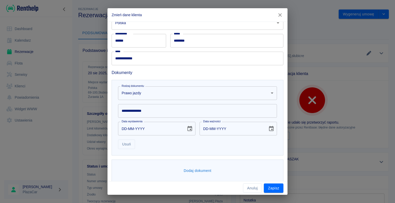
scroll to position [103, 0]
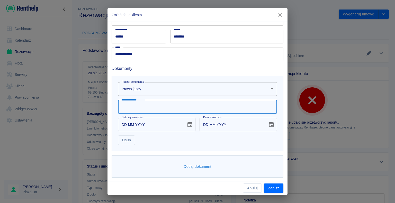
click at [129, 105] on input "**********" at bounding box center [197, 107] width 159 height 14
type input "**********"
click at [126, 124] on input "DD-MM-YYYY" at bounding box center [150, 125] width 65 height 14
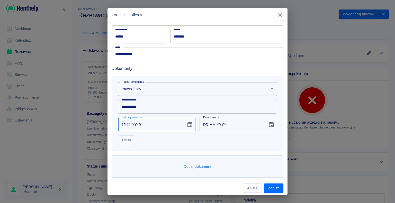
type input "15-11-0002"
type input "15-11-0012"
type input "15-11-0020"
type input "15-11-0030"
type input "15-11-0201"
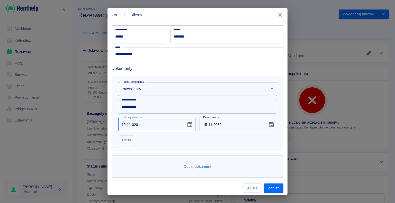
type input "15-11-0211"
type input "[DATE]"
click at [100, 144] on div "**********" at bounding box center [197, 101] width 395 height 203
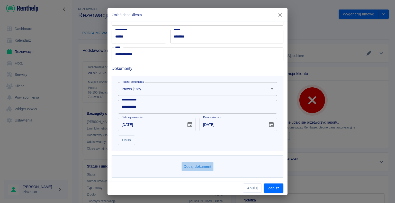
click at [196, 166] on button "Dodaj dokument" at bounding box center [197, 167] width 32 height 10
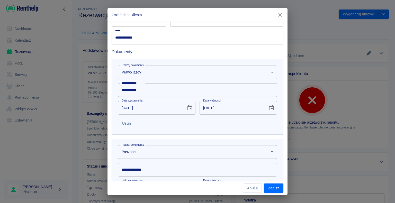
scroll to position [129, 0]
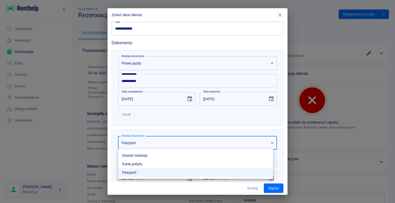
click at [267, 141] on body "Używamy plików Cookies, by zapewnić Ci najlepsze możliwe doświadczenie. Aby dow…" at bounding box center [197, 101] width 395 height 203
click at [231, 154] on li "Dowód osobisty" at bounding box center [195, 155] width 155 height 8
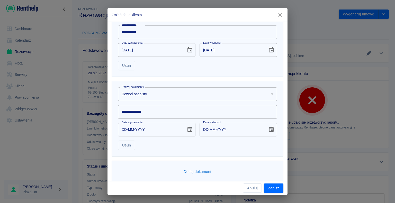
scroll to position [182, 0]
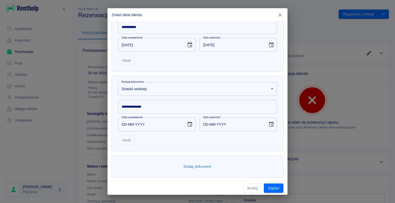
click at [127, 124] on input "DD-MM-YYYY" at bounding box center [150, 125] width 65 height 14
click at [126, 122] on input "DD-02-0002" at bounding box center [150, 125] width 65 height 14
type input "02-02-0002"
type input "02-02-0012"
type input "26-02-0002"
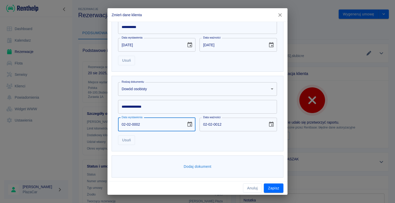
type input "26-02-0012"
type input "26-05-0002"
type input "26-05-0012"
type input "26-05-0020"
type input "26-05-0030"
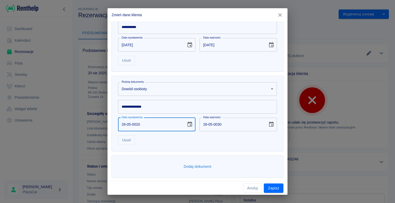
type input "26-05-0202"
type input "26-05-0212"
type input "[DATE]"
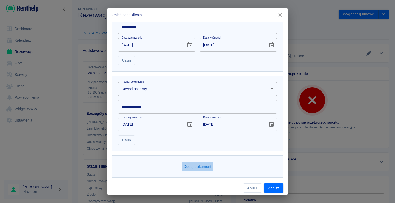
click at [194, 165] on button "Dodaj dokument" at bounding box center [197, 167] width 32 height 10
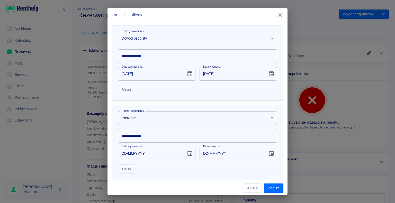
scroll to position [234, 0]
click at [266, 116] on body "Używamy plików Cookies, by zapewnić Ci najlepsze możliwe doświadczenie. Aby dow…" at bounding box center [197, 101] width 395 height 203
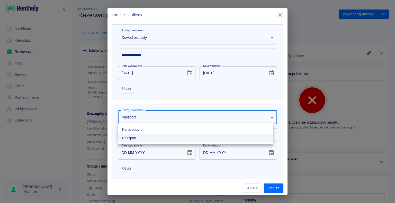
click at [217, 117] on div at bounding box center [197, 101] width 395 height 203
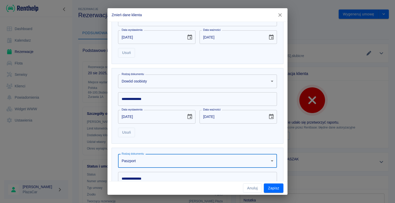
scroll to position [182, 0]
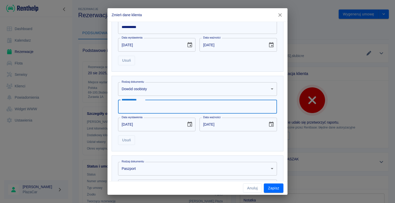
click at [129, 105] on input "**********" at bounding box center [197, 107] width 159 height 14
type input "**********"
click at [67, 107] on div "**********" at bounding box center [197, 101] width 395 height 203
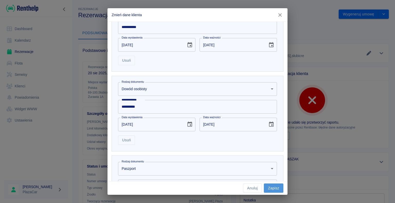
click at [272, 186] on button "Zapisz" at bounding box center [274, 189] width 20 height 10
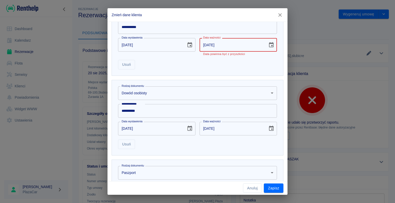
click at [214, 44] on input "[DATE]" at bounding box center [231, 45] width 65 height 14
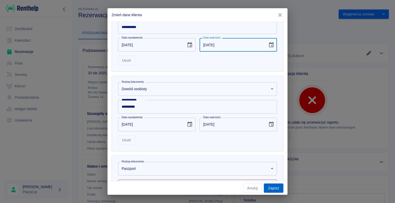
type input "[DATE]"
click at [273, 189] on button "Zapisz" at bounding box center [274, 189] width 20 height 10
click at [273, 188] on button "Zapisz" at bounding box center [274, 189] width 20 height 10
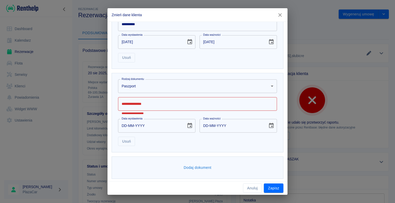
scroll to position [266, 0]
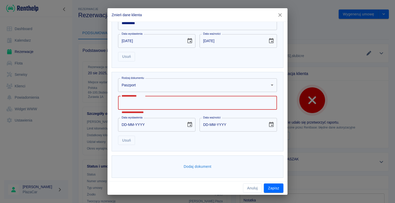
click at [231, 104] on input "**********" at bounding box center [197, 103] width 159 height 14
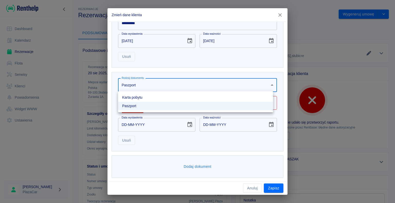
click at [266, 85] on body "Używamy plików Cookies, by zapewnić Ci najlepsze możliwe doświadczenie. Aby dow…" at bounding box center [197, 101] width 395 height 203
click at [208, 107] on li "Paszport" at bounding box center [195, 106] width 155 height 8
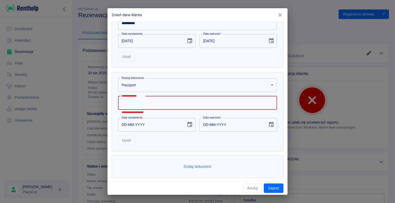
click at [139, 103] on input "**********" at bounding box center [197, 103] width 159 height 14
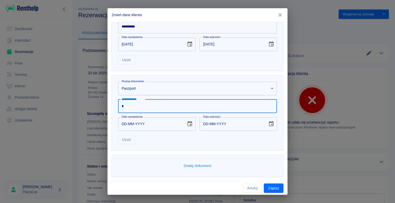
scroll to position [262, 0]
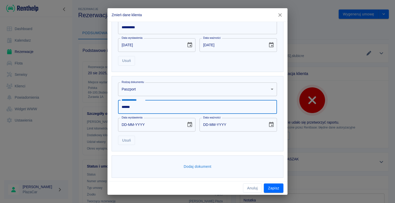
type input "******"
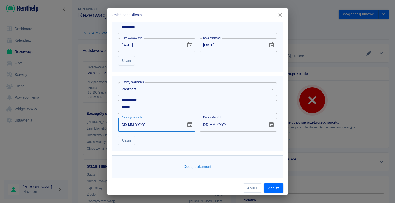
click at [127, 122] on input "DD-MM-YYYY" at bounding box center [150, 125] width 65 height 14
type input "22-02-0002"
type input "22-02-0012"
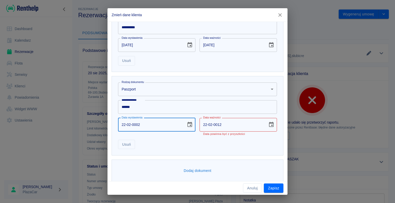
type input "22-02-0022"
type input "22-02-0032"
type input "22-02-0222"
type input "22-02-0232"
type input "22-02-0222"
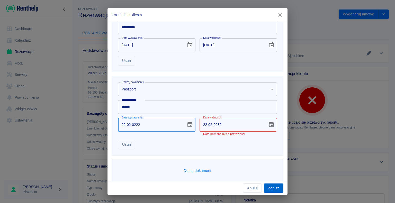
click at [272, 187] on button "Zapisz" at bounding box center [274, 189] width 20 height 10
click at [207, 124] on input "22-02-0232" at bounding box center [231, 125] width 65 height 14
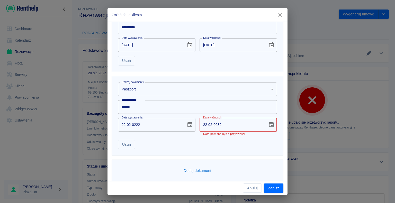
click at [213, 124] on input "22-02-0232" at bounding box center [231, 125] width 65 height 14
click at [274, 189] on button "Zapisz" at bounding box center [274, 189] width 20 height 10
click at [271, 185] on button "Zapisz" at bounding box center [274, 189] width 20 height 10
click at [220, 123] on input "[DATE]" at bounding box center [231, 125] width 65 height 14
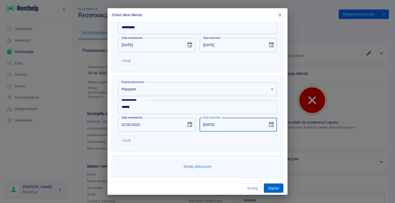
type input "[DATE]"
click at [273, 189] on button "Zapisz" at bounding box center [274, 189] width 20 height 10
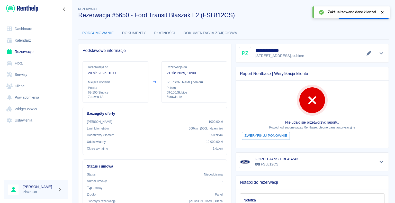
click at [382, 13] on icon at bounding box center [382, 12] width 2 height 2
click at [353, 13] on button "Wygeneruj umowę" at bounding box center [358, 15] width 40 height 10
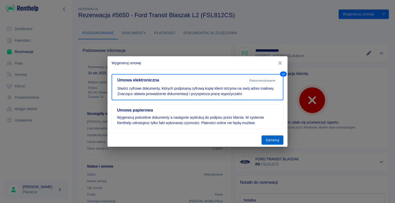
click at [272, 139] on button "Generuj" at bounding box center [272, 140] width 22 height 10
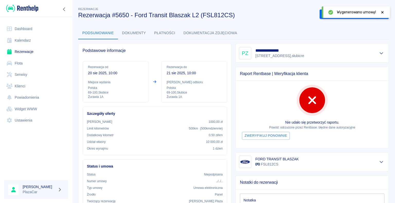
click at [381, 11] on icon at bounding box center [382, 13] width 5 height 4
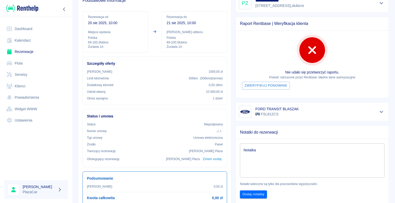
scroll to position [51, 0]
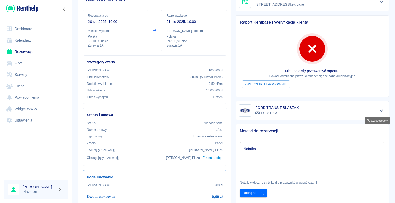
click at [378, 109] on icon "Pokaż szczegóły" at bounding box center [381, 110] width 6 height 5
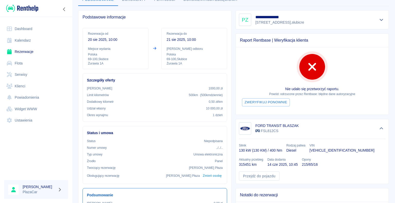
scroll to position [0, 0]
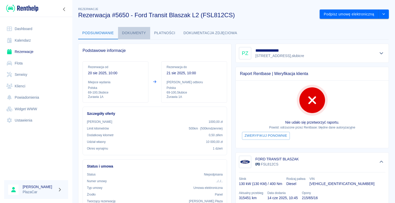
click at [136, 33] on button "Dokumenty" at bounding box center [134, 33] width 32 height 12
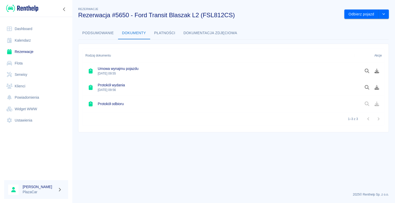
click at [96, 32] on button "Podsumowanie" at bounding box center [98, 33] width 40 height 12
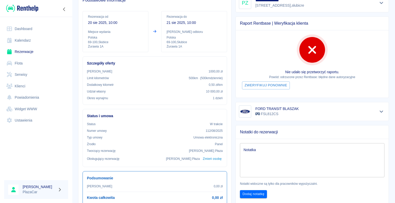
scroll to position [51, 0]
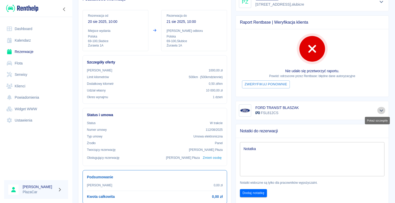
click at [379, 110] on icon "Pokaż szczegóły" at bounding box center [381, 110] width 4 height 2
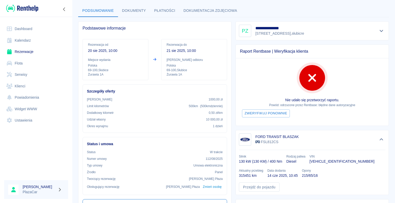
scroll to position [0, 0]
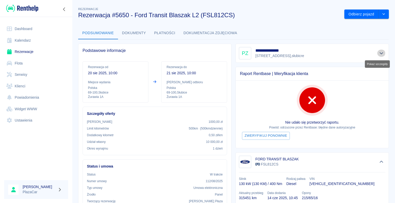
click at [379, 53] on icon "Pokaż szczegóły" at bounding box center [381, 53] width 4 height 2
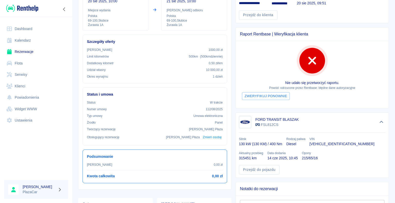
scroll to position [103, 0]
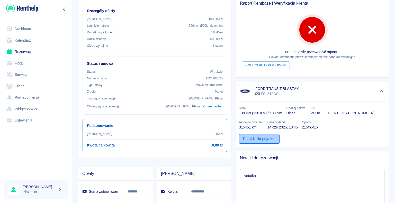
click at [255, 138] on link "Przejdź do pojazdu" at bounding box center [259, 139] width 41 height 10
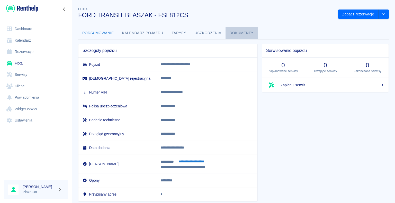
click at [237, 33] on button "Dokumenty" at bounding box center [241, 33] width 32 height 12
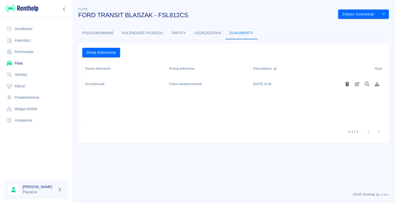
click at [213, 85] on div "Polisa ubezpieczeniowa" at bounding box center [209, 84] width 84 height 16
click at [357, 84] on icon "Edytuj rodzaj dokumentu" at bounding box center [357, 84] width 5 height 5
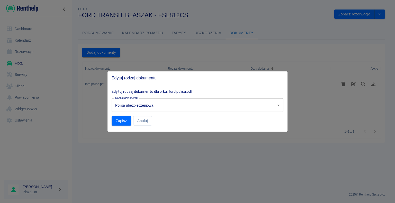
click at [118, 138] on div at bounding box center [197, 101] width 395 height 203
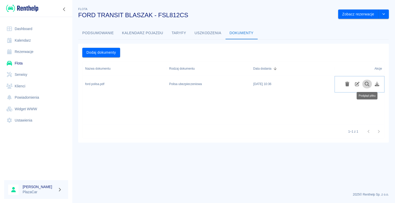
click at [365, 84] on icon "Podgląd pliku" at bounding box center [367, 84] width 6 height 5
click at [33, 51] on link "Rezerwacje" at bounding box center [36, 52] width 64 height 12
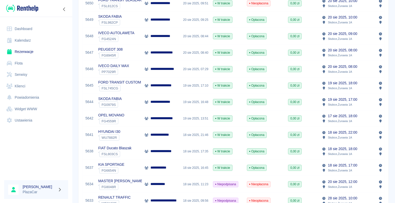
scroll to position [103, 0]
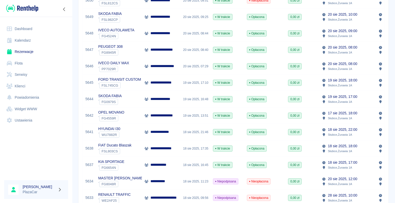
click at [153, 150] on p "**********" at bounding box center [164, 148] width 28 height 5
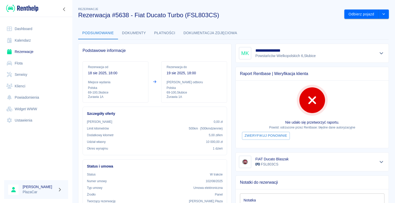
click at [36, 52] on link "Rezerwacje" at bounding box center [36, 52] width 64 height 12
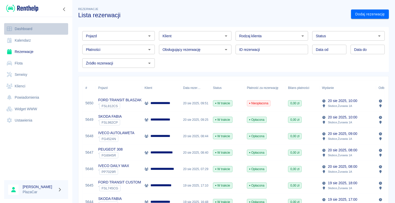
click at [30, 28] on link "Dashboard" at bounding box center [36, 29] width 64 height 12
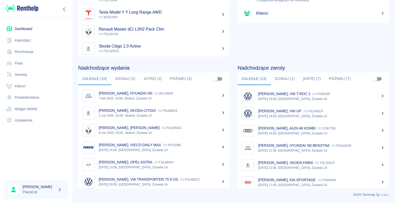
scroll to position [124, 0]
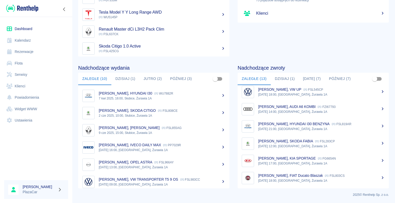
click at [279, 160] on p "[PERSON_NAME], KIA SPORTAGE" at bounding box center [287, 158] width 58 height 4
